Goal: Transaction & Acquisition: Purchase product/service

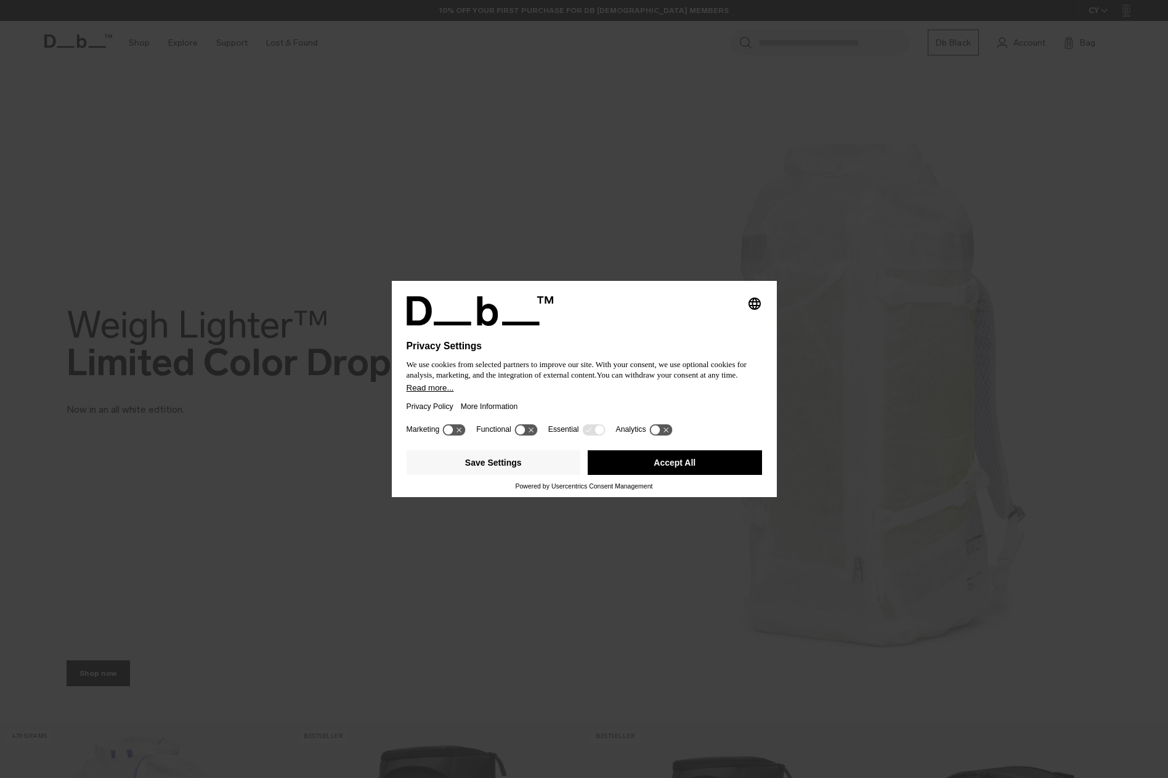
click at [693, 466] on button "Accept All" at bounding box center [675, 462] width 174 height 25
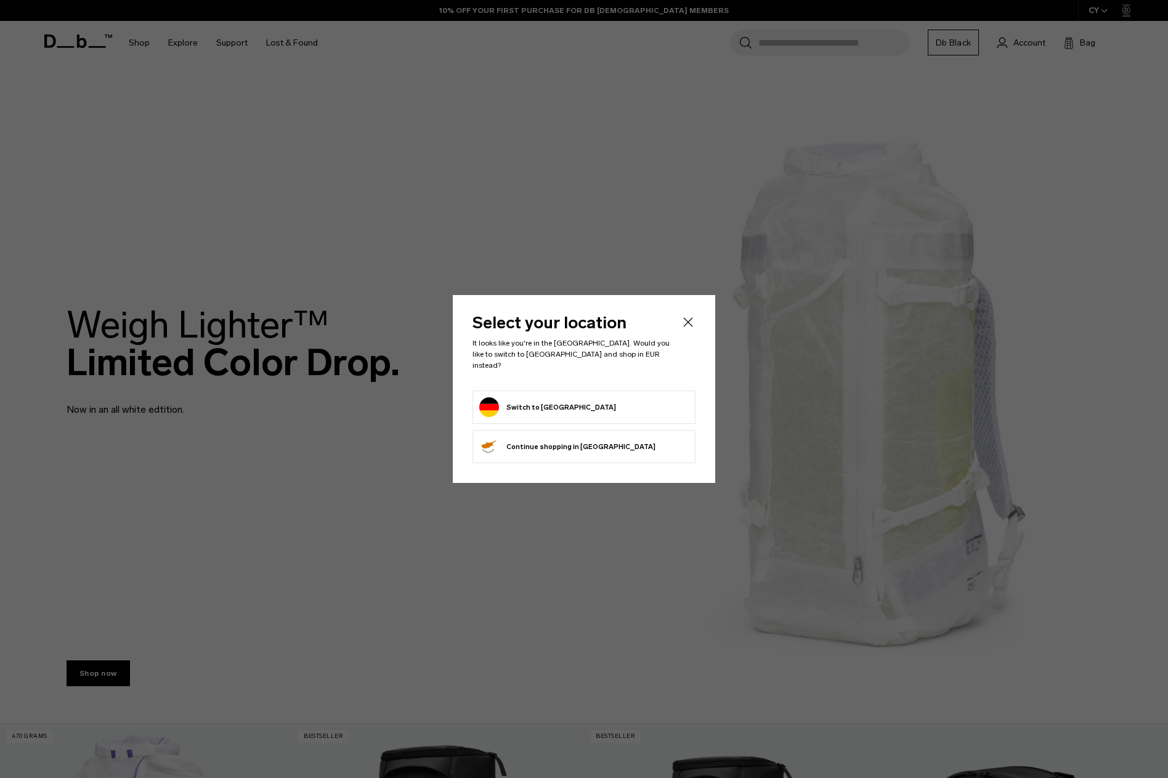
click at [603, 401] on form "Switch to Germany" at bounding box center [584, 407] width 210 height 20
click at [546, 403] on button "Switch to Germany" at bounding box center [547, 407] width 137 height 20
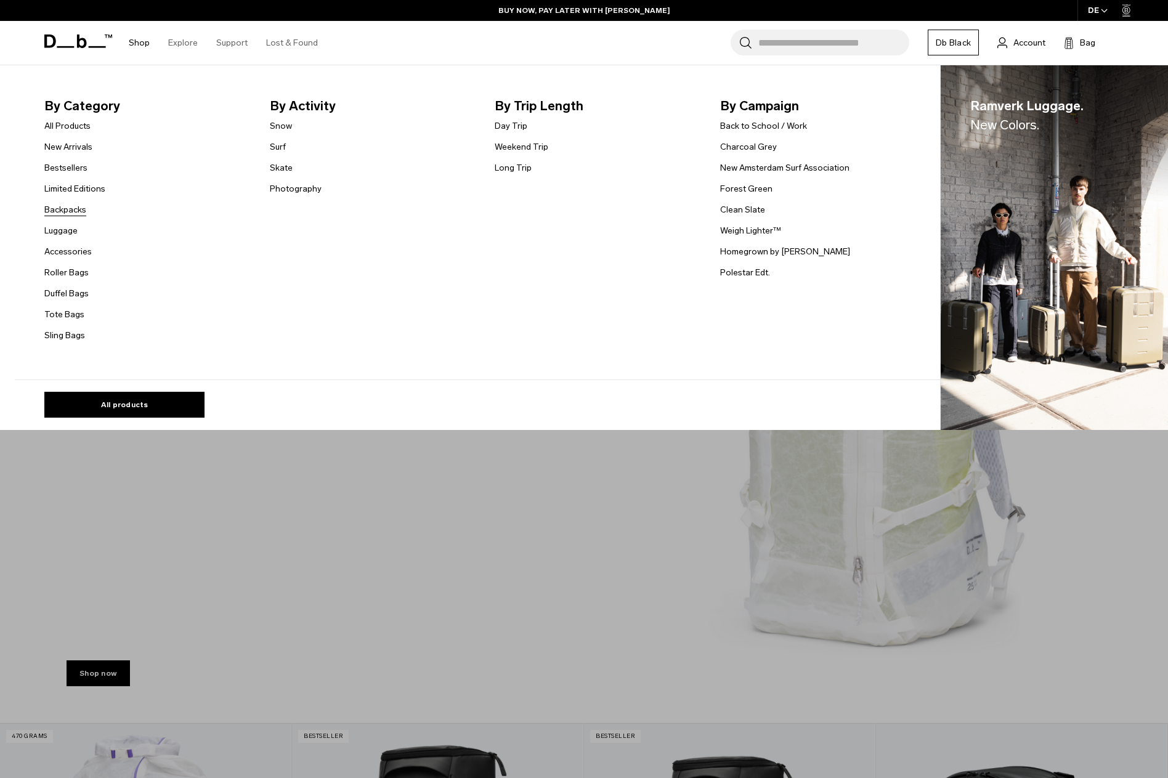
click at [72, 213] on link "Backpacks" at bounding box center [65, 209] width 42 height 13
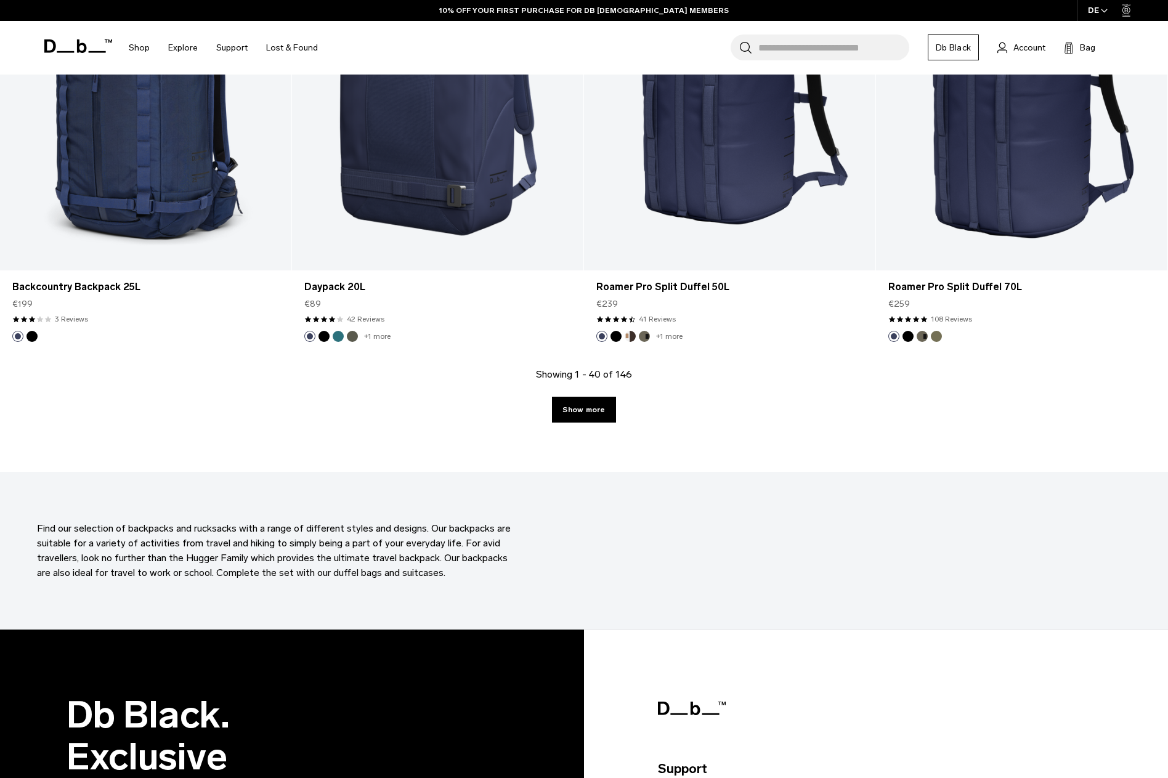
scroll to position [4193, 0]
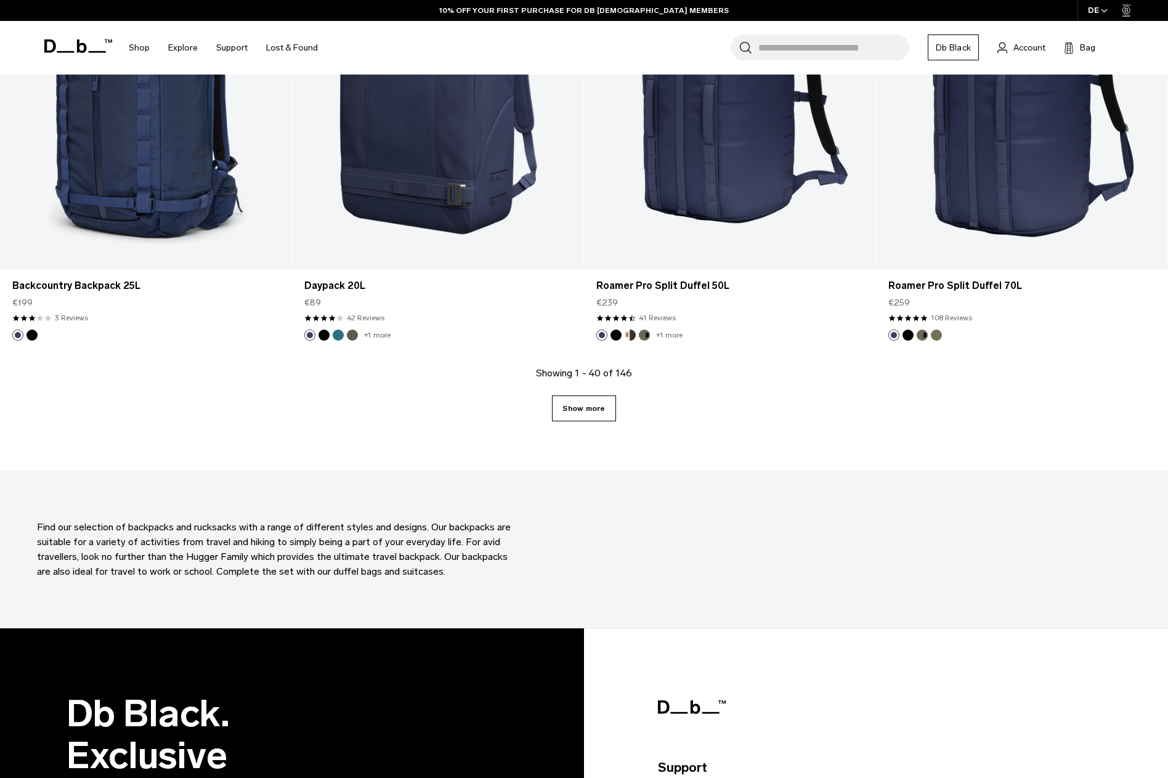
click at [607, 404] on link "Show more" at bounding box center [583, 409] width 63 height 26
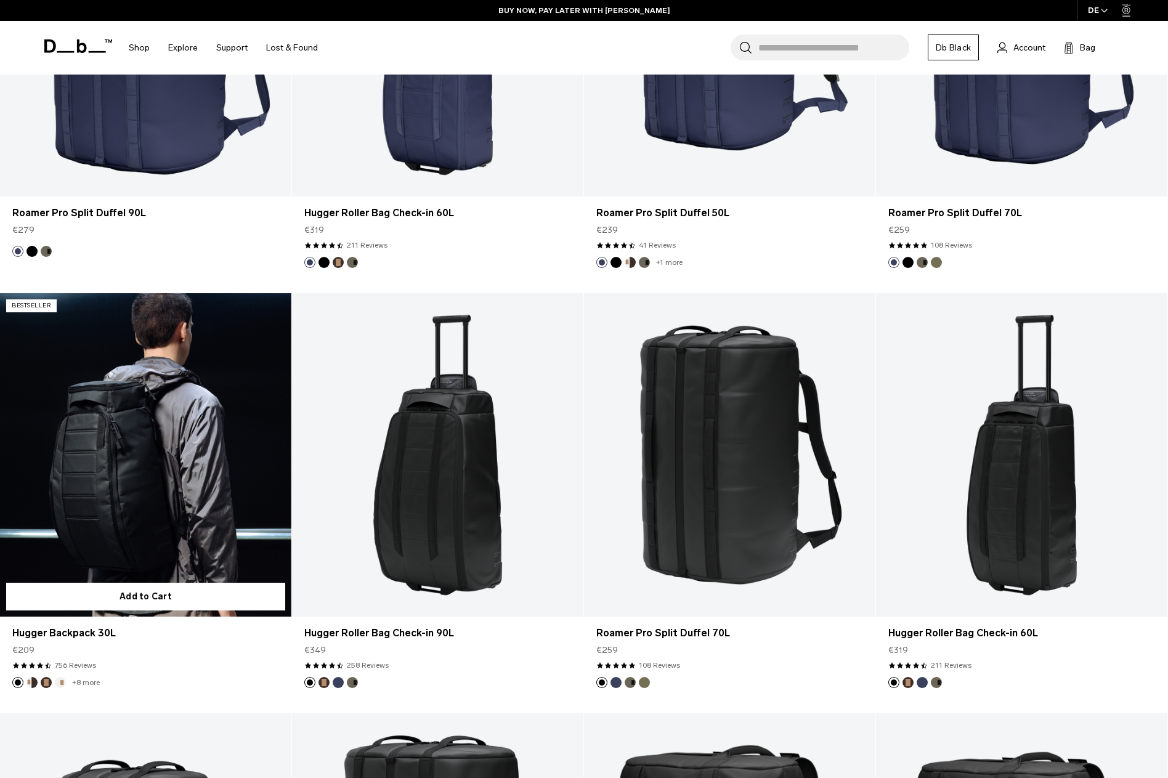
scroll to position [2594, 0]
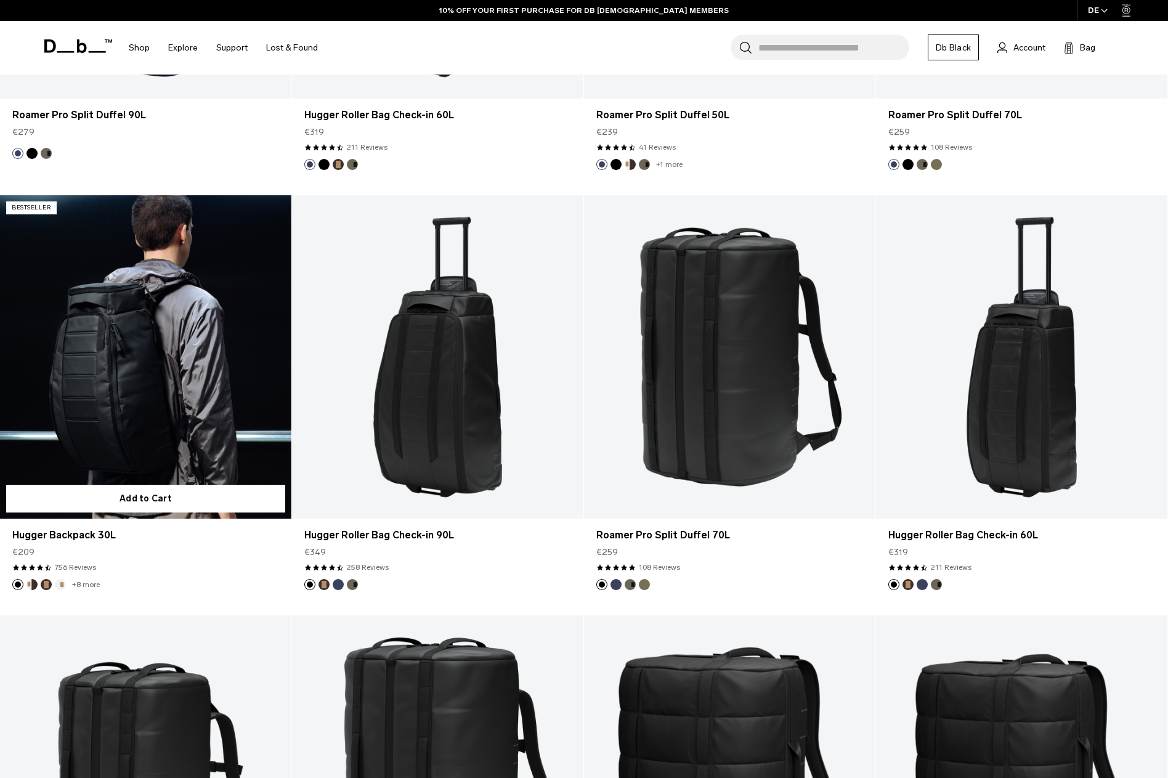
click at [151, 396] on link "Hugger Backpack 30L" at bounding box center [145, 357] width 291 height 324
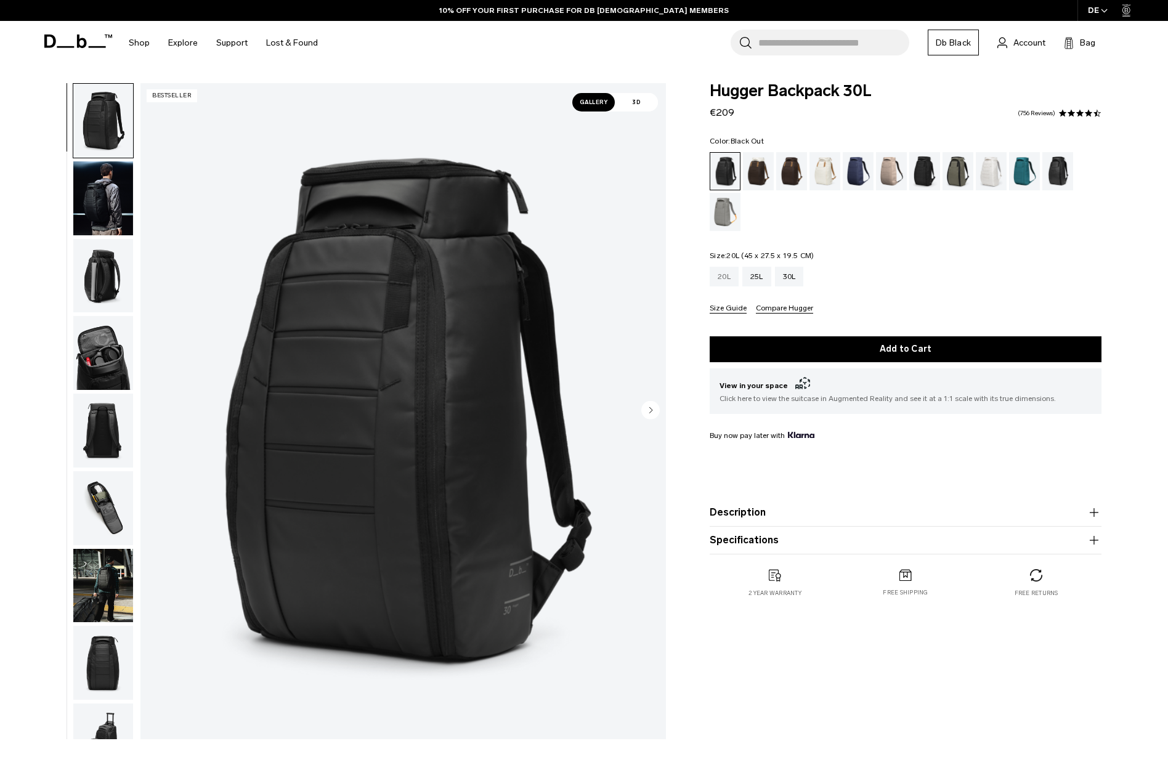
click at [723, 279] on div "20L" at bounding box center [724, 277] width 29 height 20
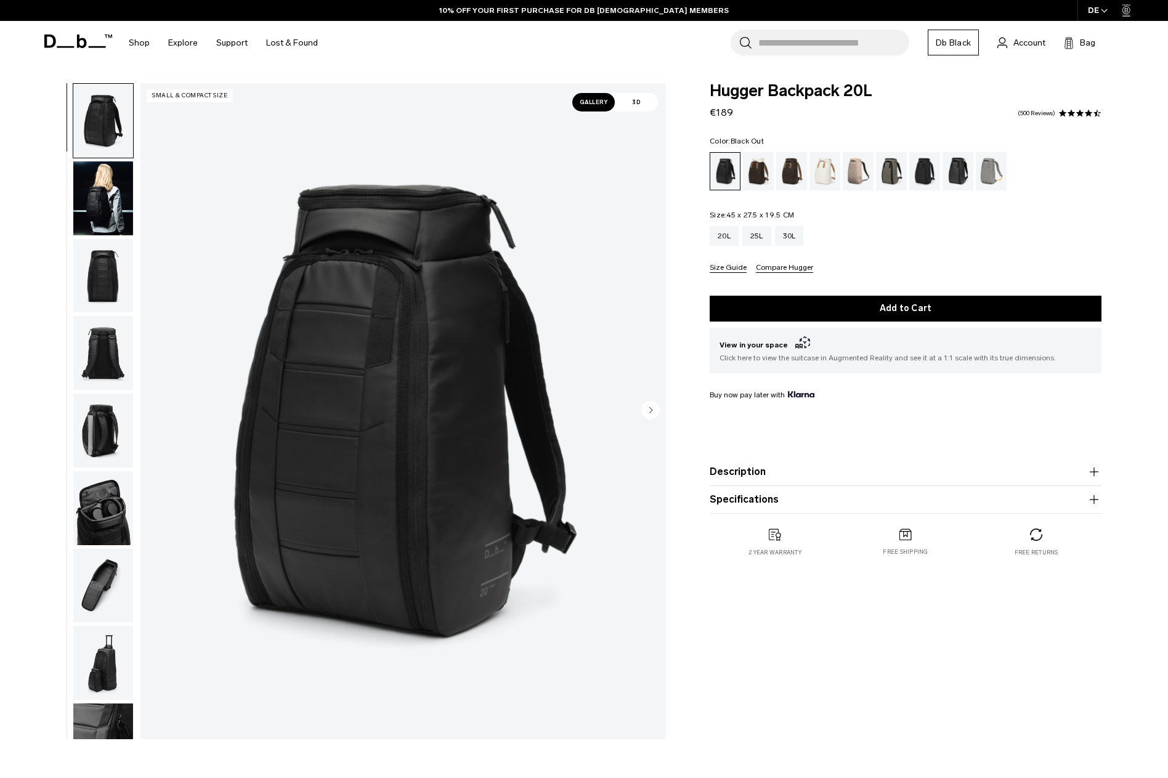
click at [96, 265] on img "button" at bounding box center [103, 276] width 60 height 74
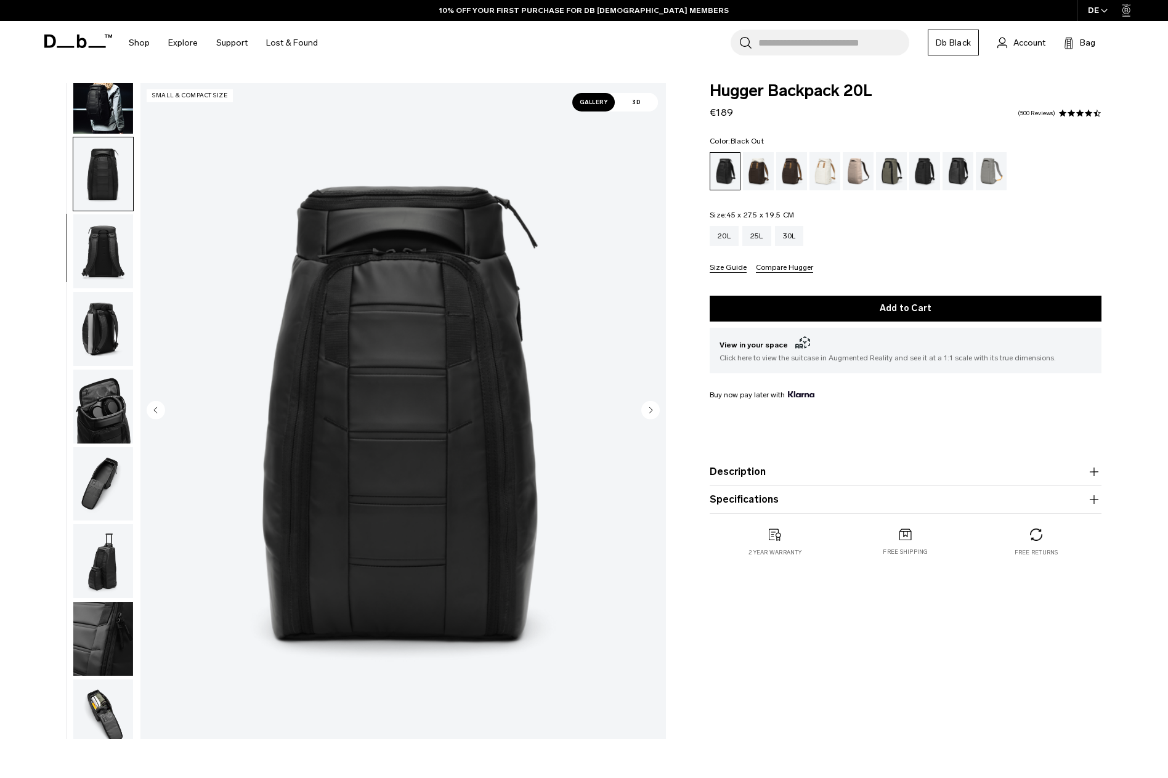
scroll to position [126, 0]
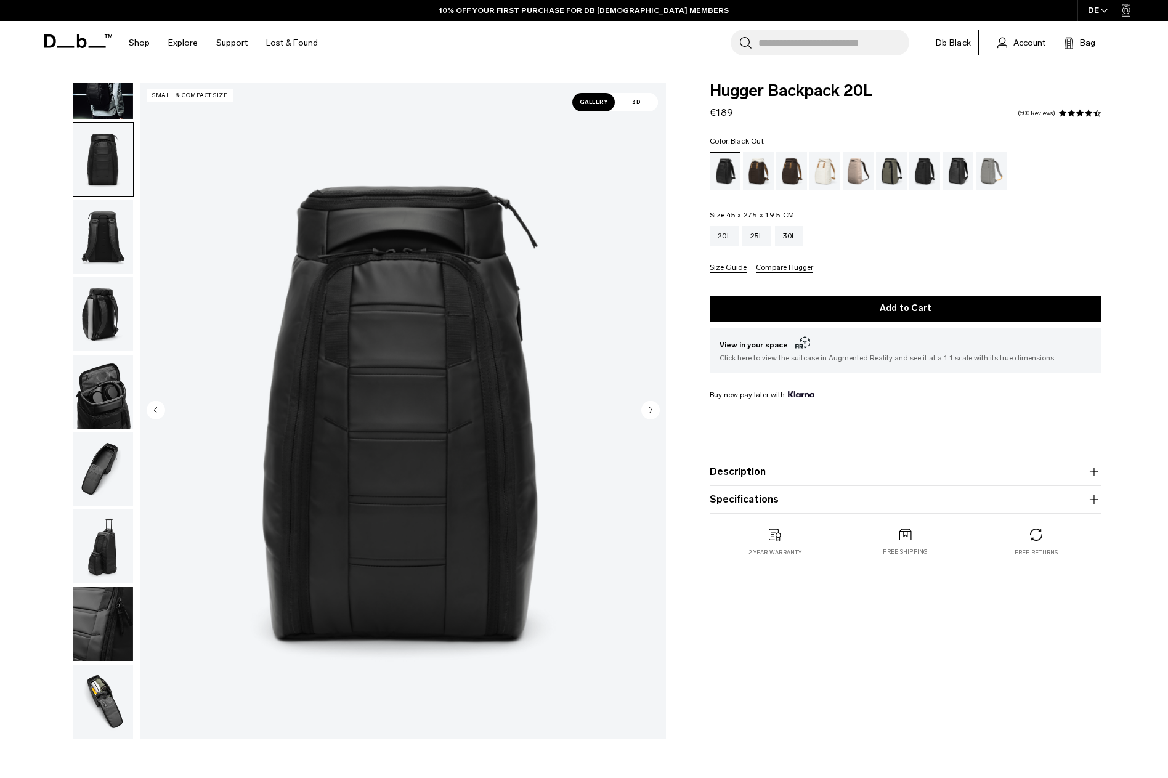
click at [102, 227] on img "button" at bounding box center [103, 237] width 60 height 74
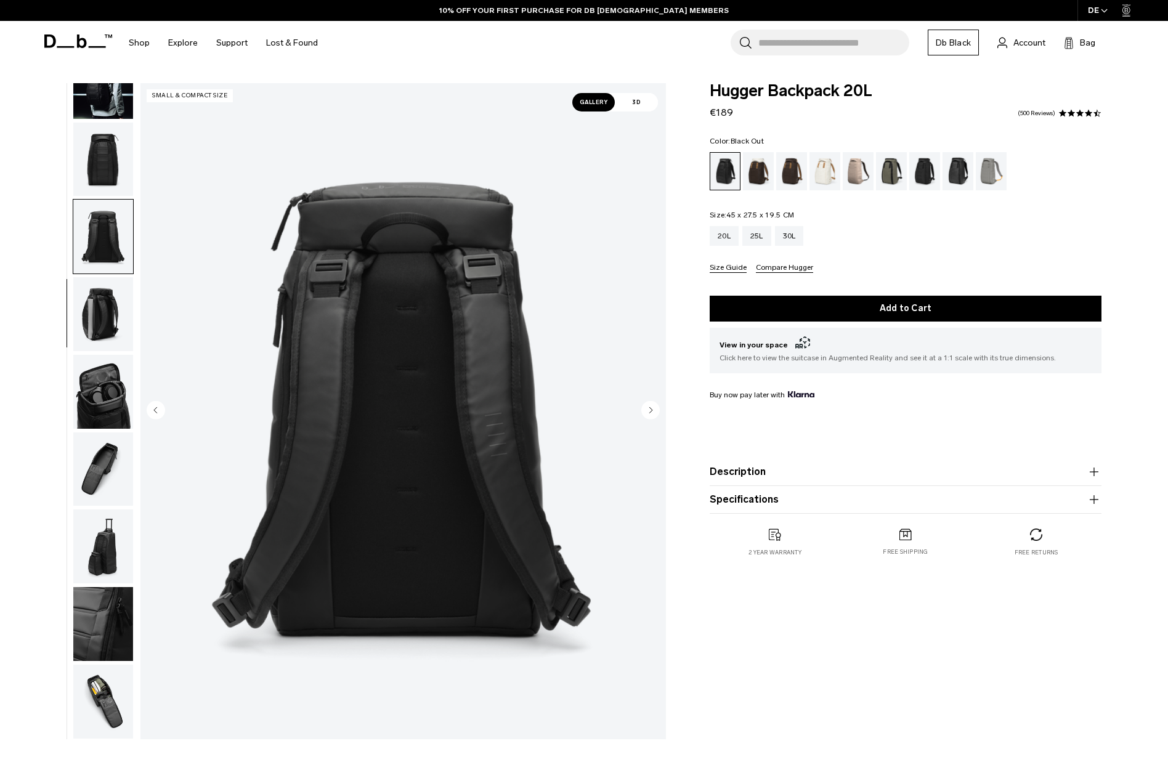
click at [105, 291] on img "button" at bounding box center [103, 314] width 60 height 74
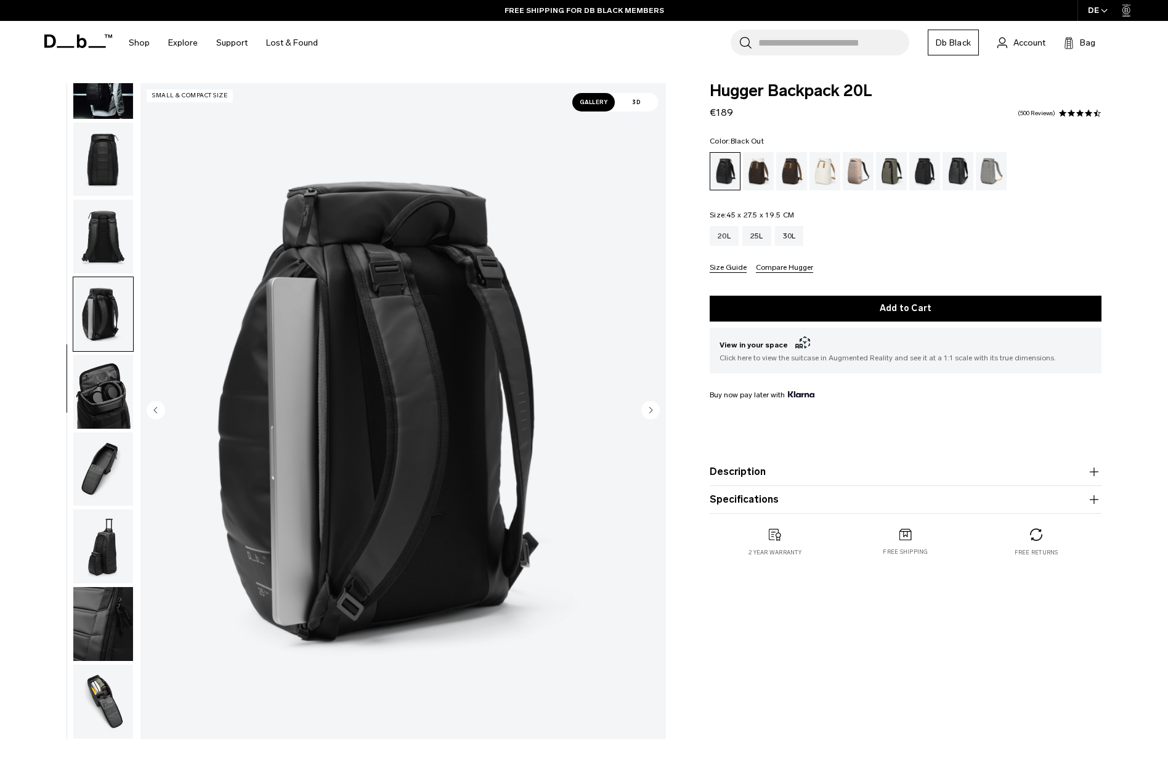
click at [95, 362] on img "button" at bounding box center [103, 392] width 60 height 74
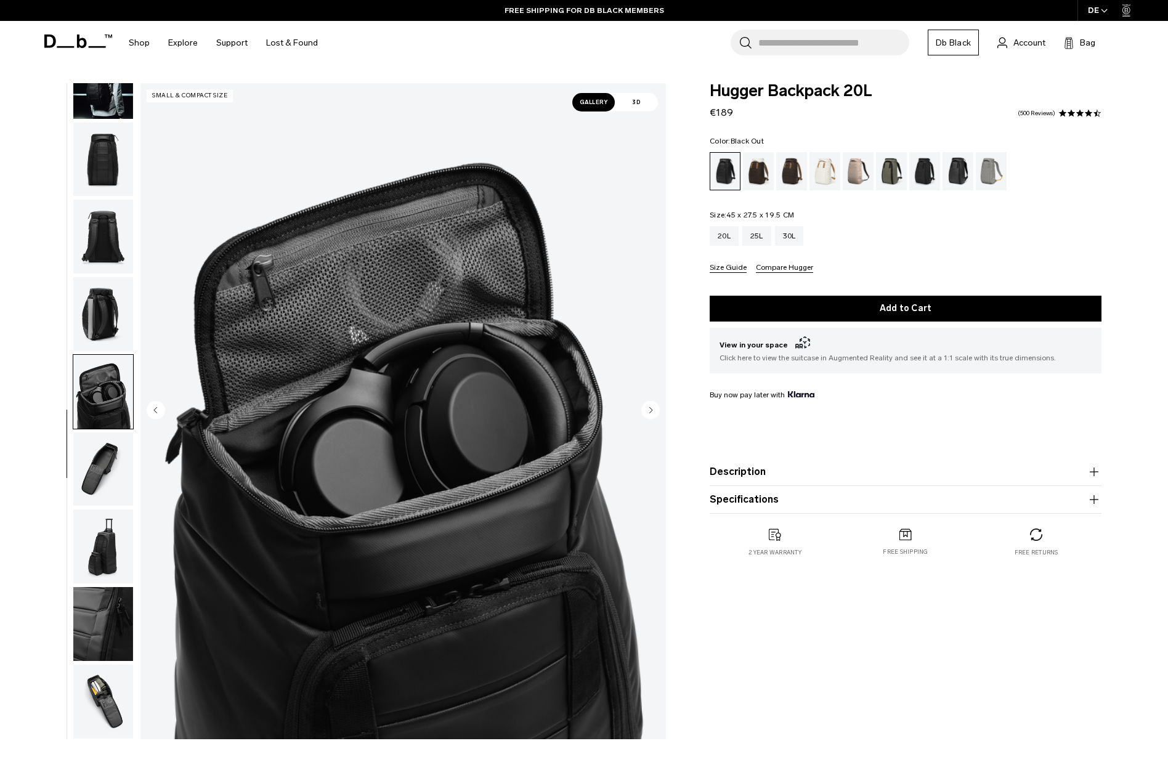
click at [101, 444] on img "button" at bounding box center [103, 470] width 60 height 74
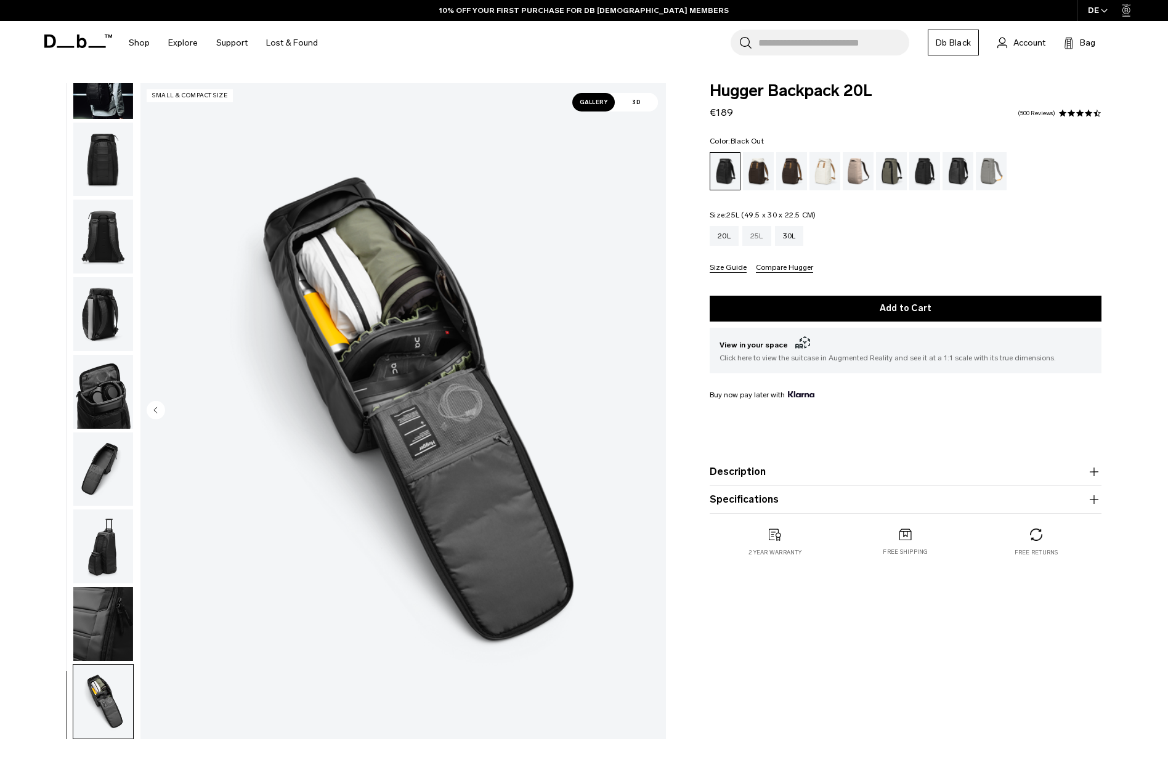
click at [760, 234] on div "25L" at bounding box center [757, 236] width 29 height 20
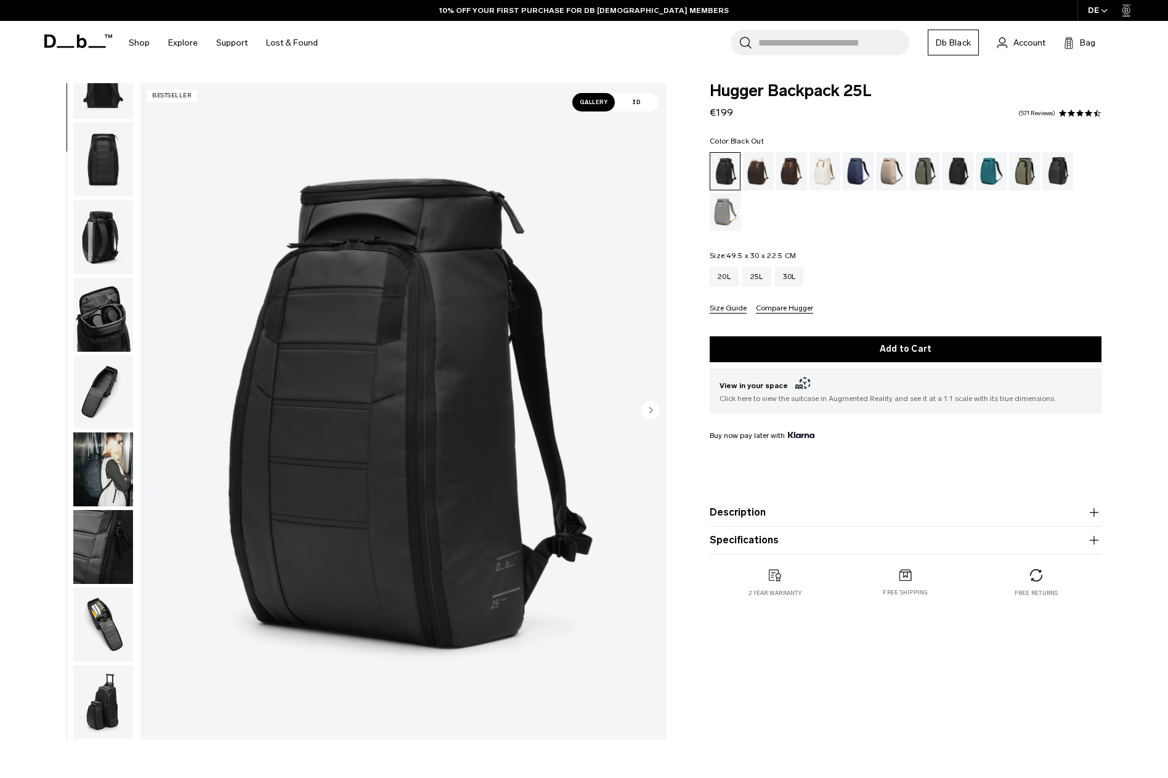
scroll to position [203, 0]
click at [112, 627] on img "button" at bounding box center [103, 625] width 60 height 74
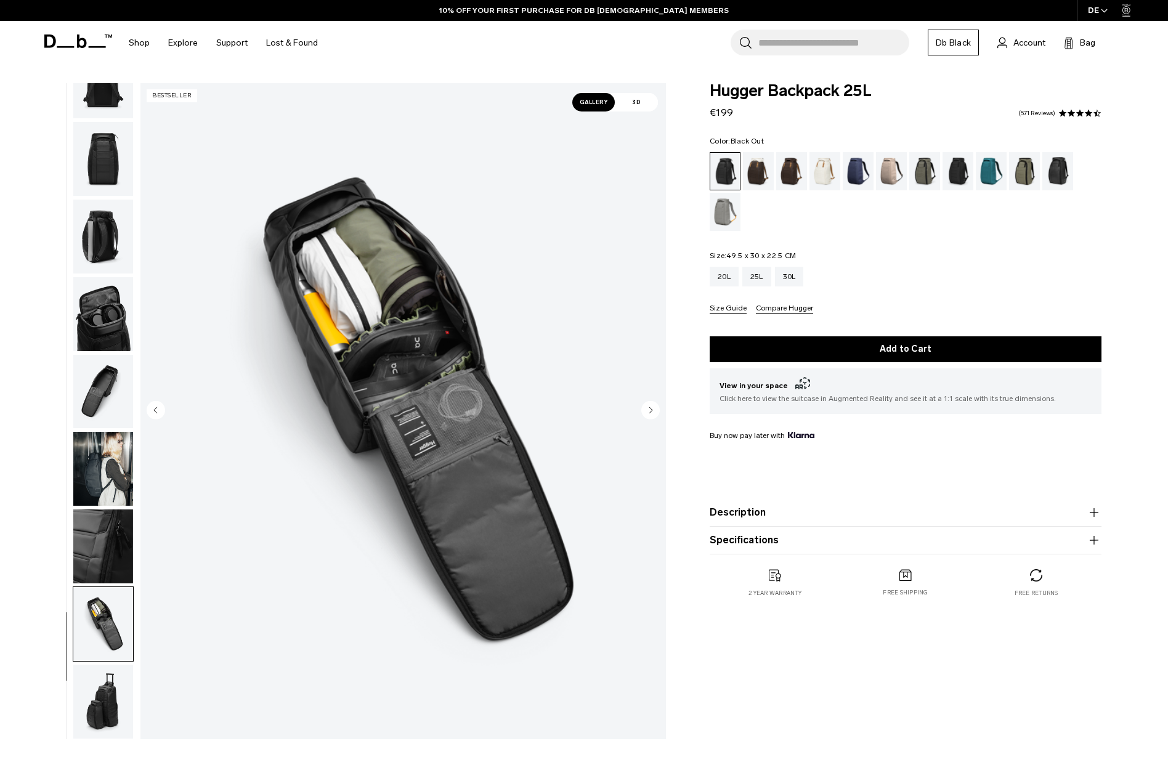
scroll to position [0, 0]
click at [796, 280] on div "30L" at bounding box center [789, 277] width 29 height 20
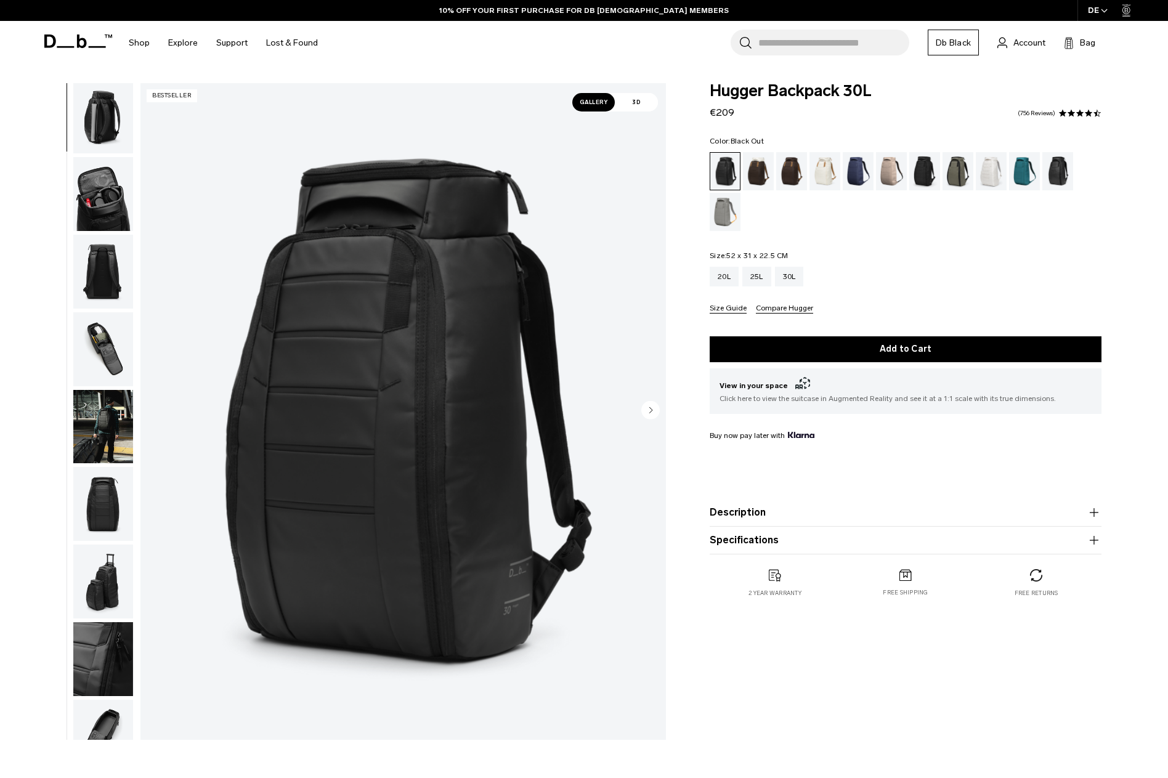
click at [108, 336] on img "button" at bounding box center [103, 349] width 60 height 74
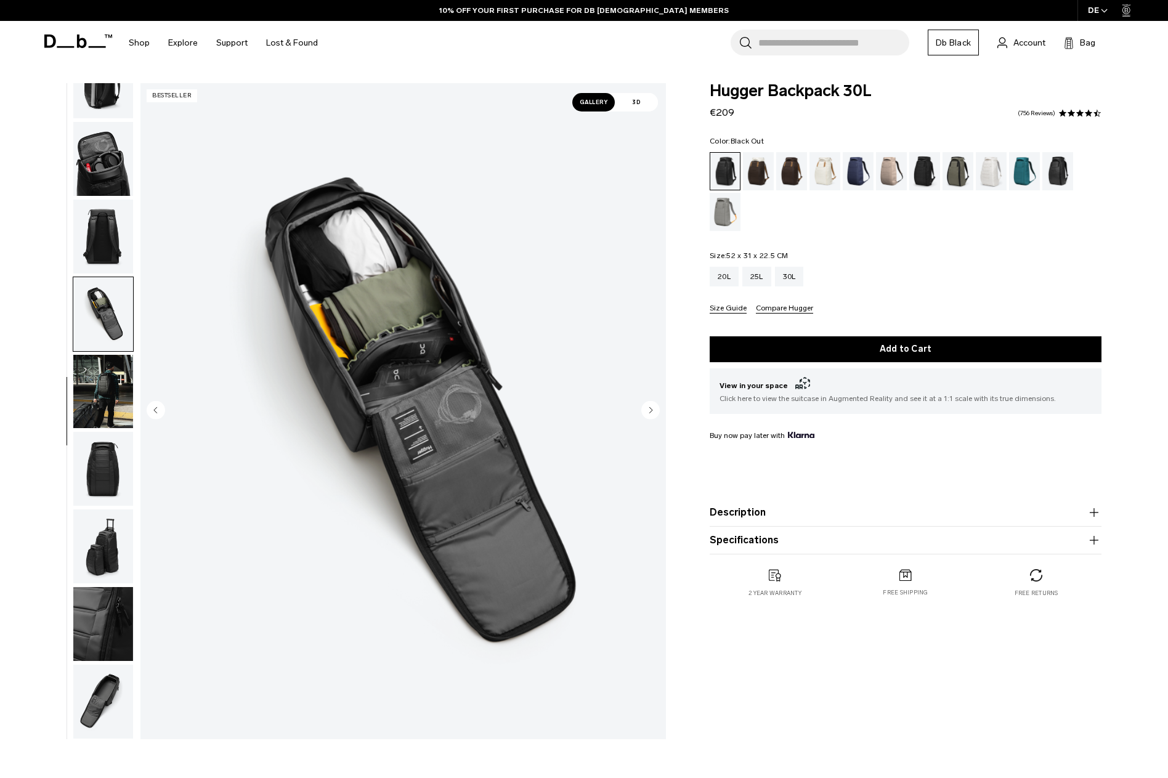
scroll to position [204, 0]
click at [110, 683] on img "button" at bounding box center [103, 702] width 60 height 74
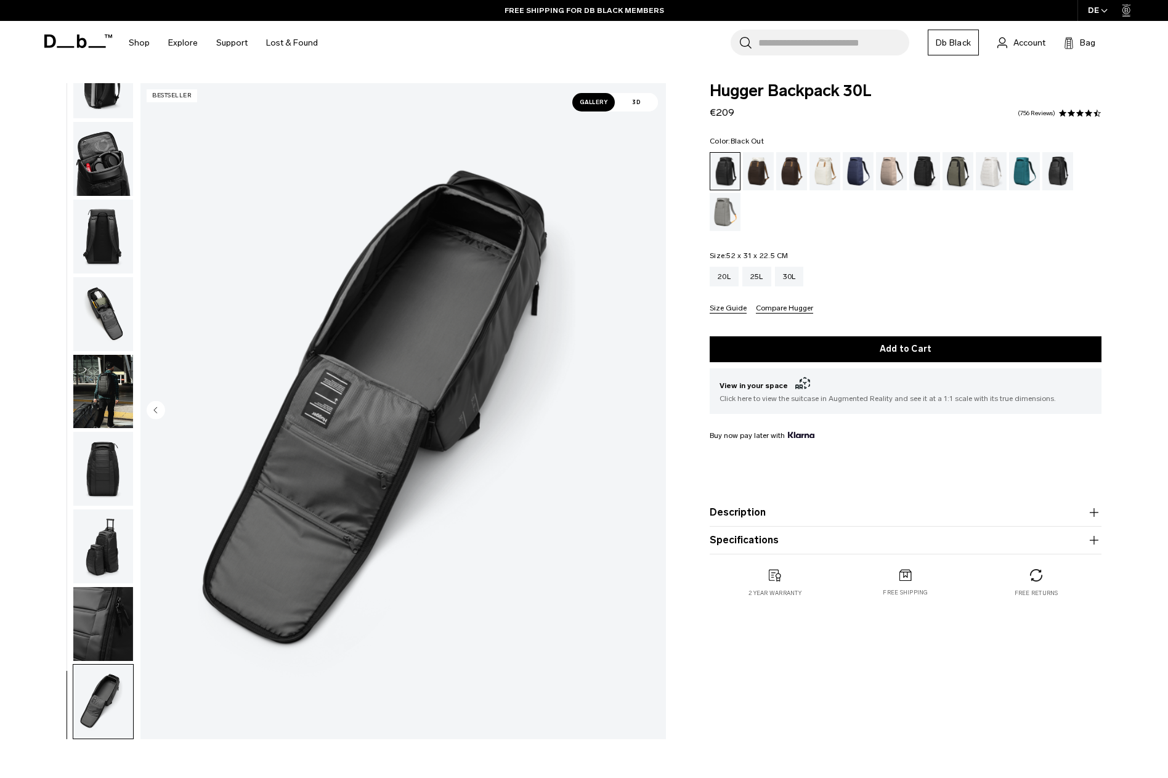
click at [111, 291] on img "button" at bounding box center [103, 314] width 60 height 74
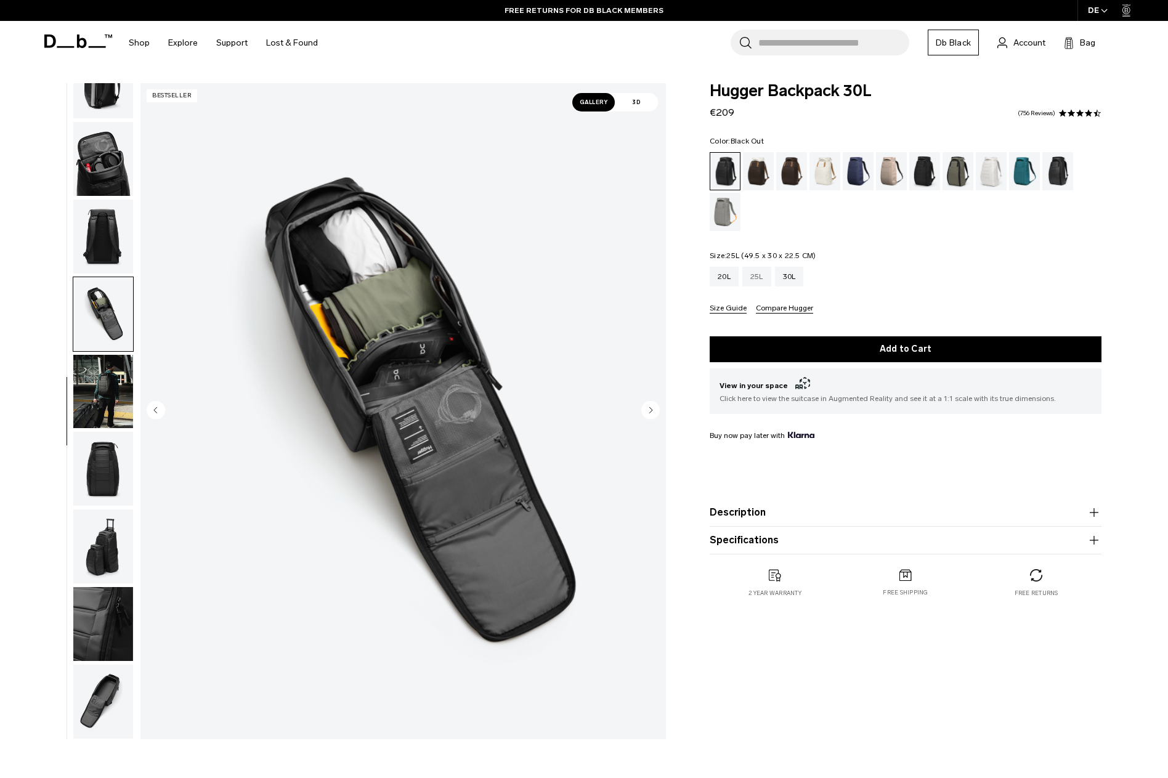
click at [754, 275] on div "25L" at bounding box center [757, 277] width 29 height 20
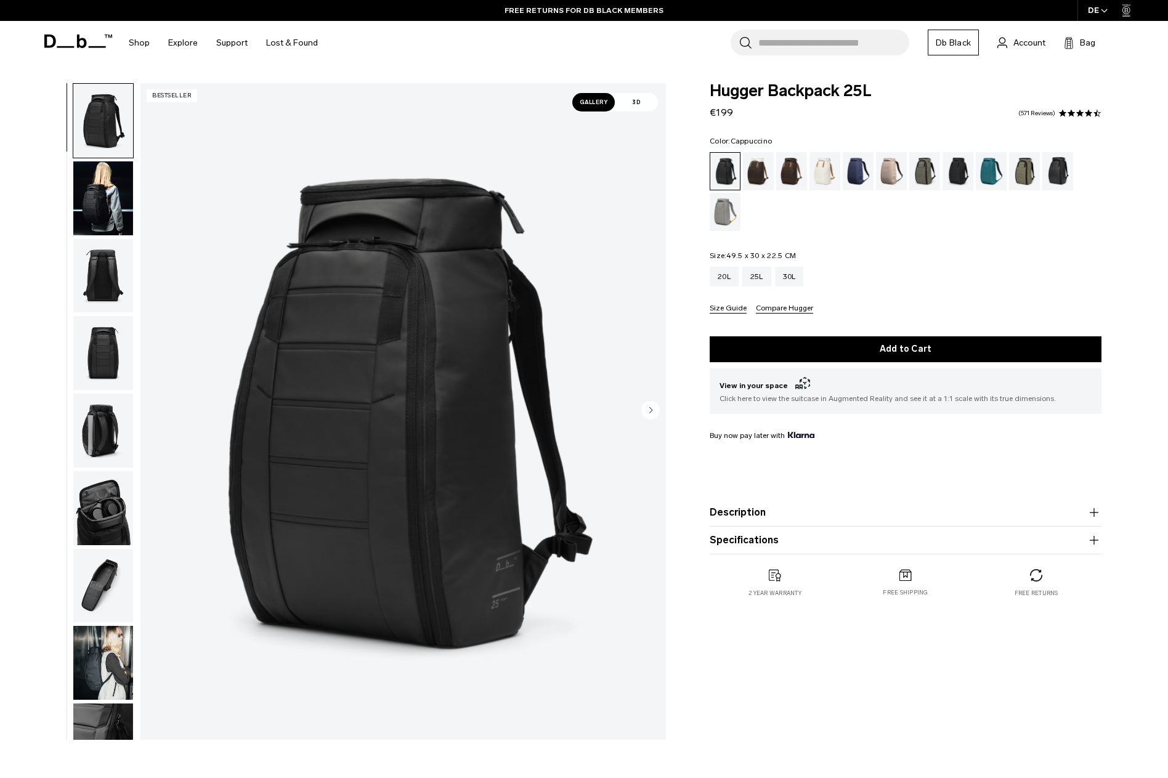
click at [759, 170] on div "Cappuccino" at bounding box center [758, 171] width 31 height 38
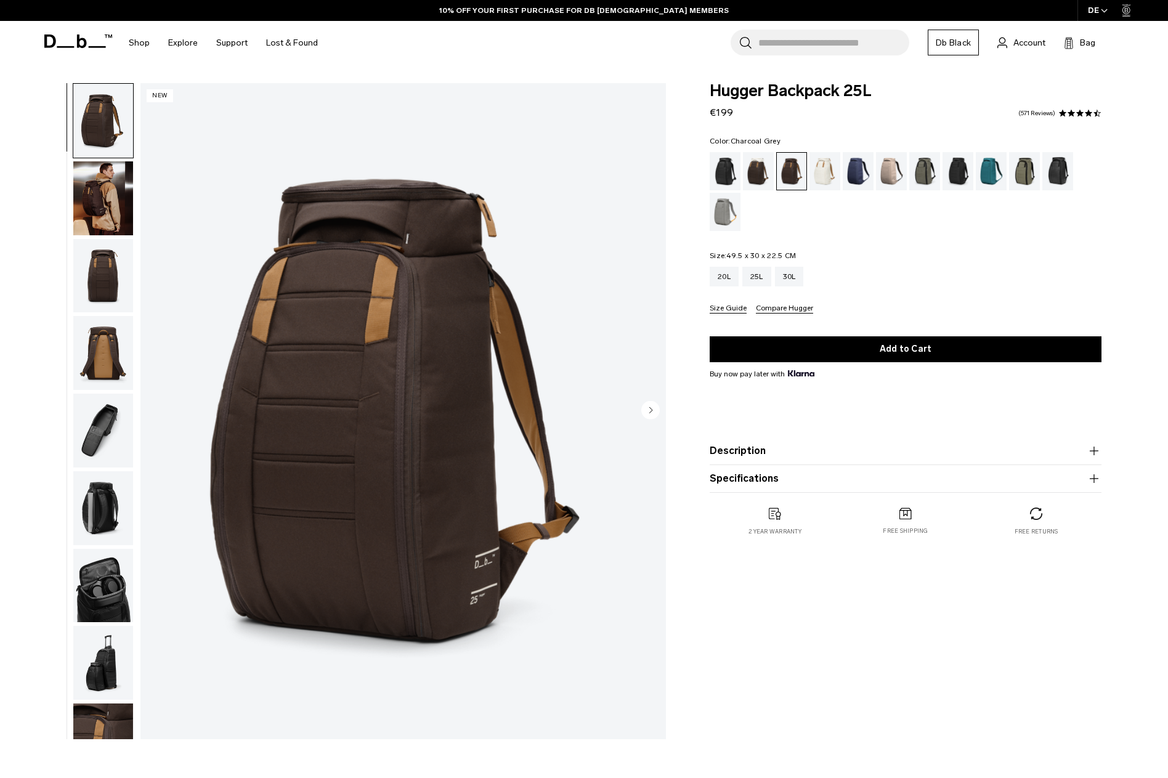
click at [966, 171] on div "Charcoal Grey" at bounding box center [958, 171] width 31 height 38
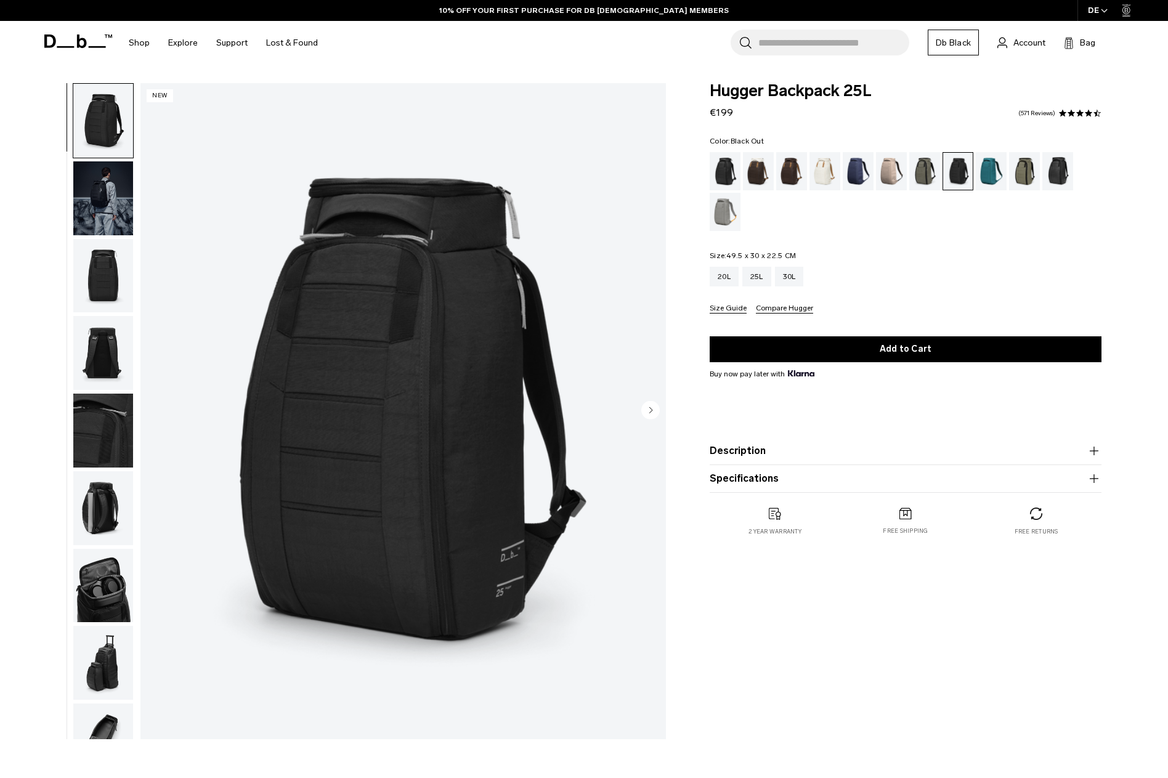
click at [723, 169] on div "Black Out" at bounding box center [725, 171] width 31 height 38
